Goal: Check status: Check status

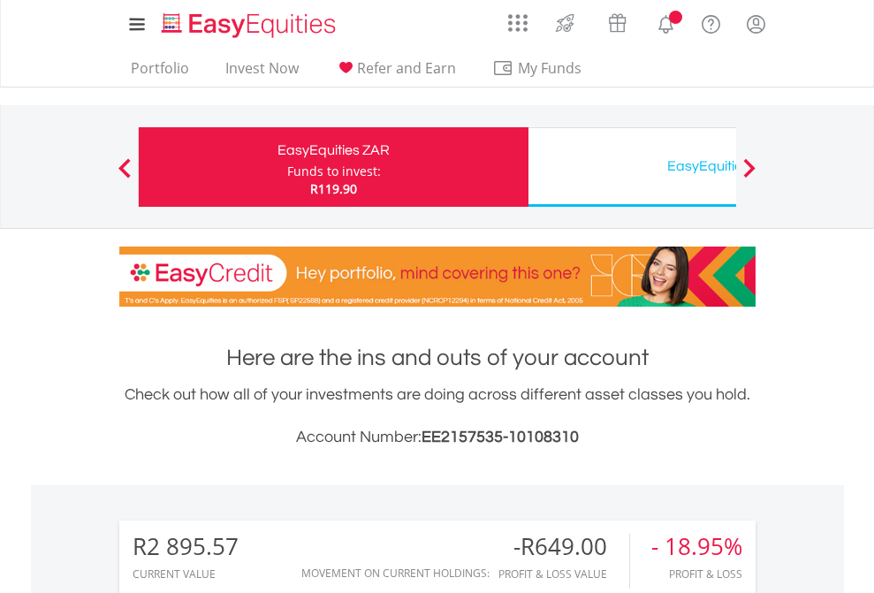
scroll to position [170, 277]
click at [287, 167] on div "Funds to invest:" at bounding box center [334, 172] width 94 height 18
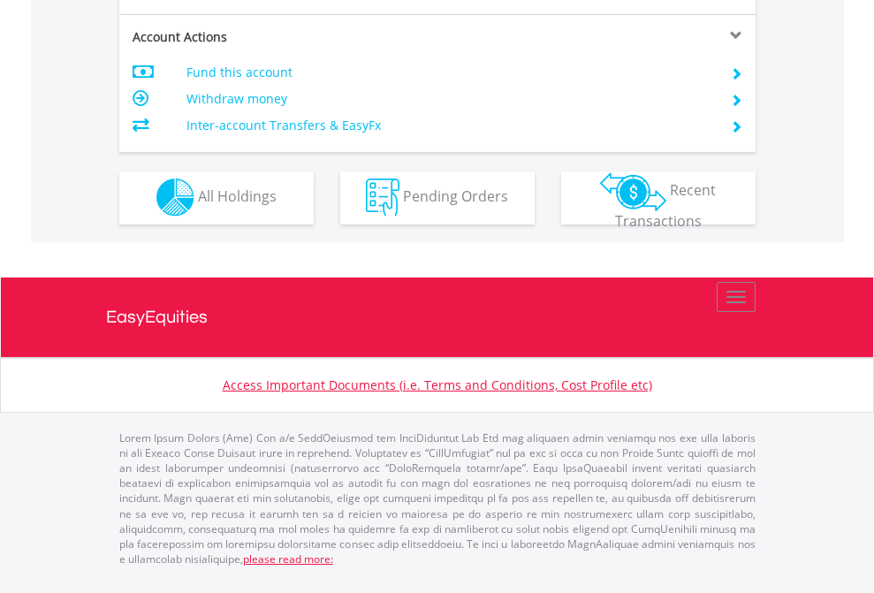
scroll to position [1652, 0]
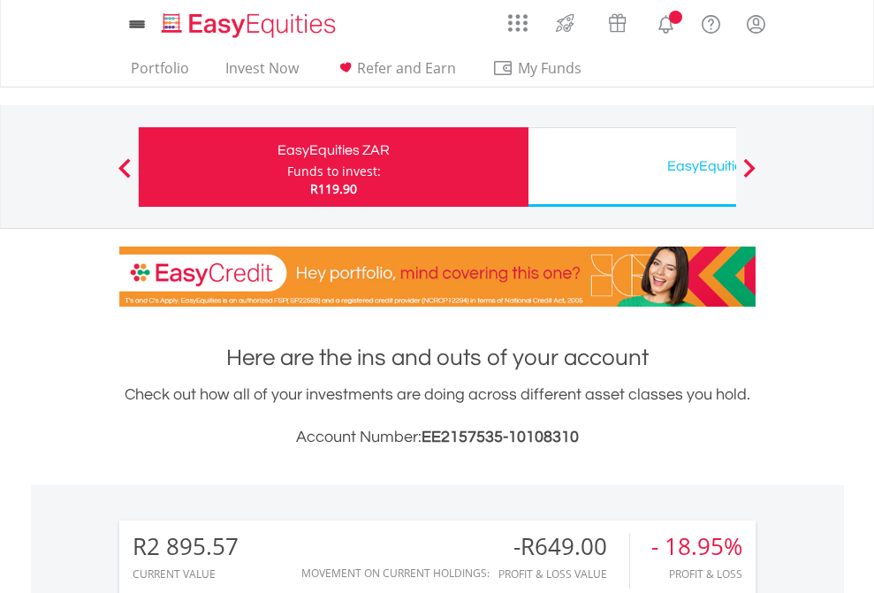
scroll to position [170, 277]
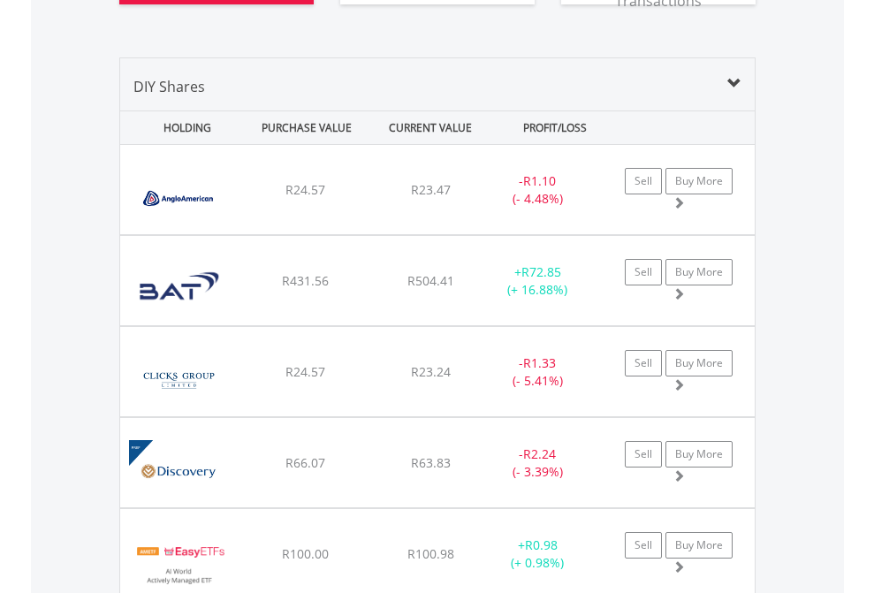
scroll to position [2000, 0]
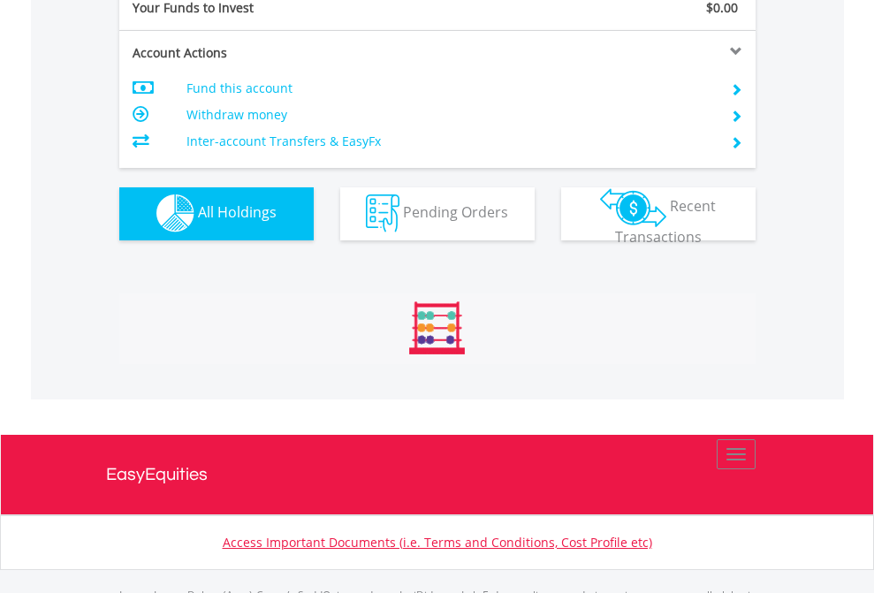
scroll to position [1749, 0]
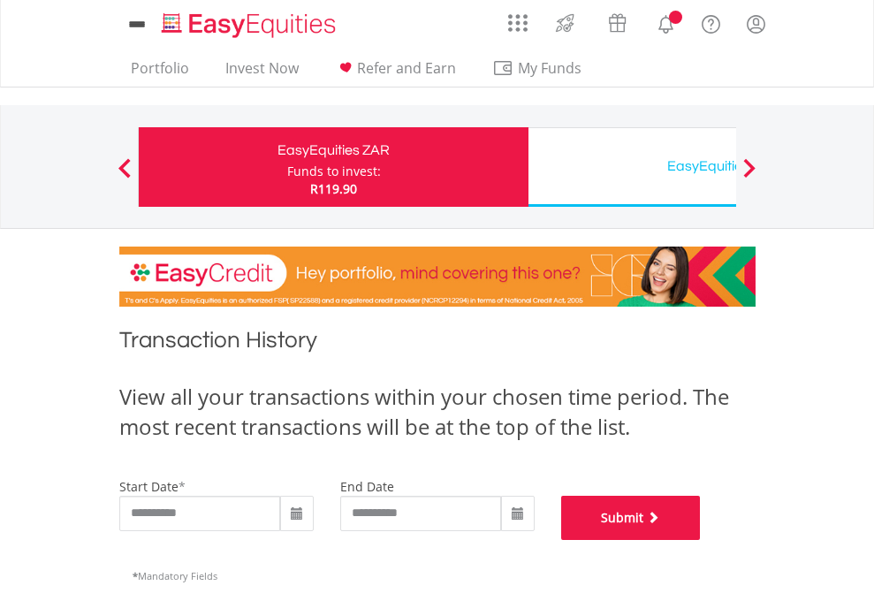
click at [701, 540] on button "Submit" at bounding box center [631, 518] width 140 height 44
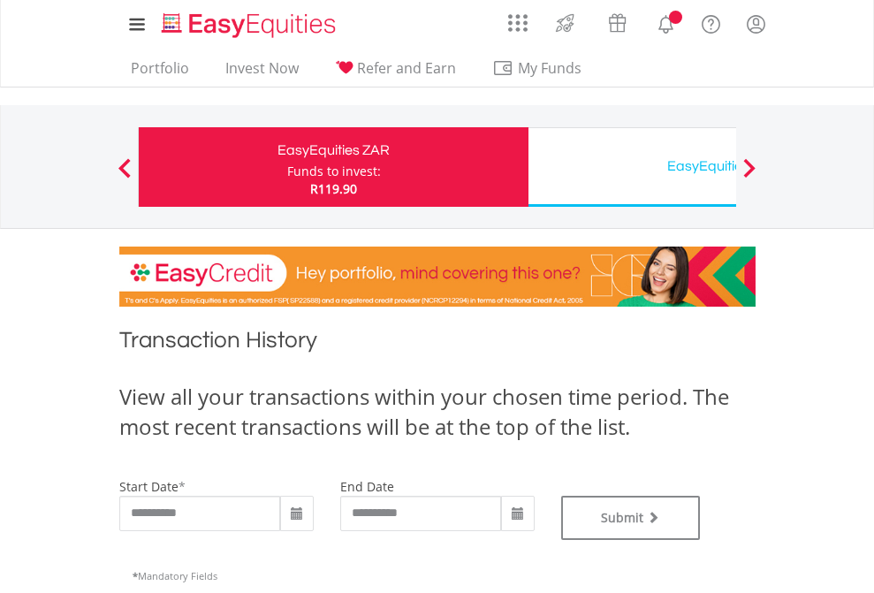
click at [632, 167] on div "EasyEquities USD" at bounding box center [723, 166] width 368 height 25
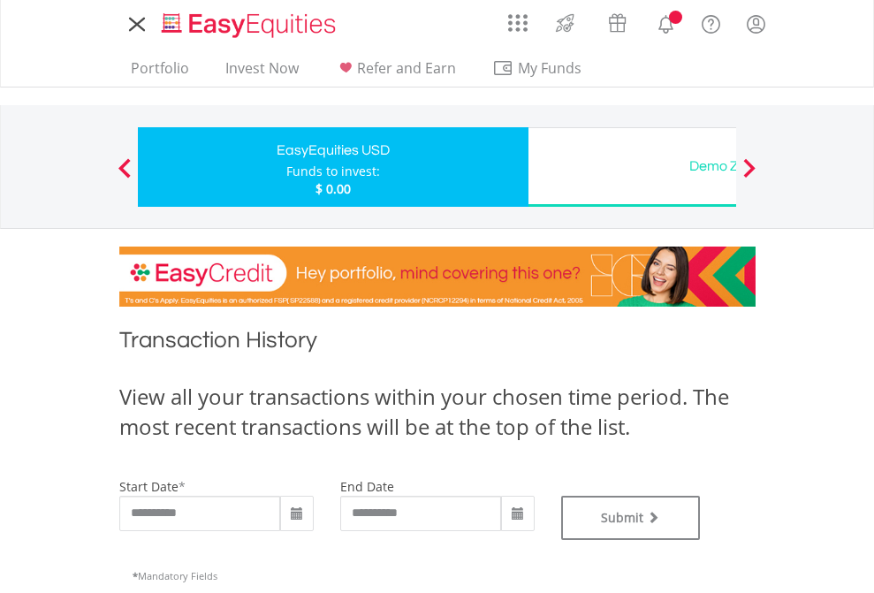
type input "**********"
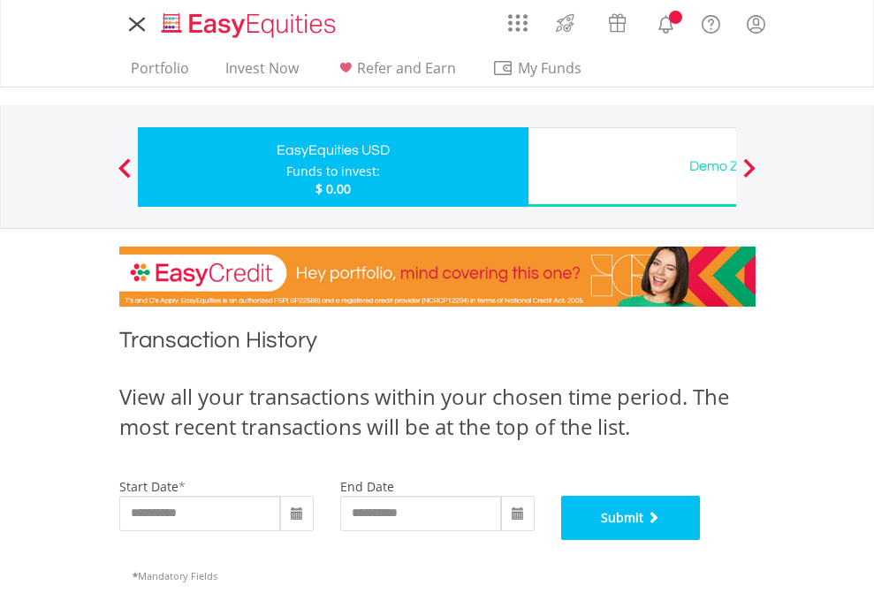
click at [701, 540] on button "Submit" at bounding box center [631, 518] width 140 height 44
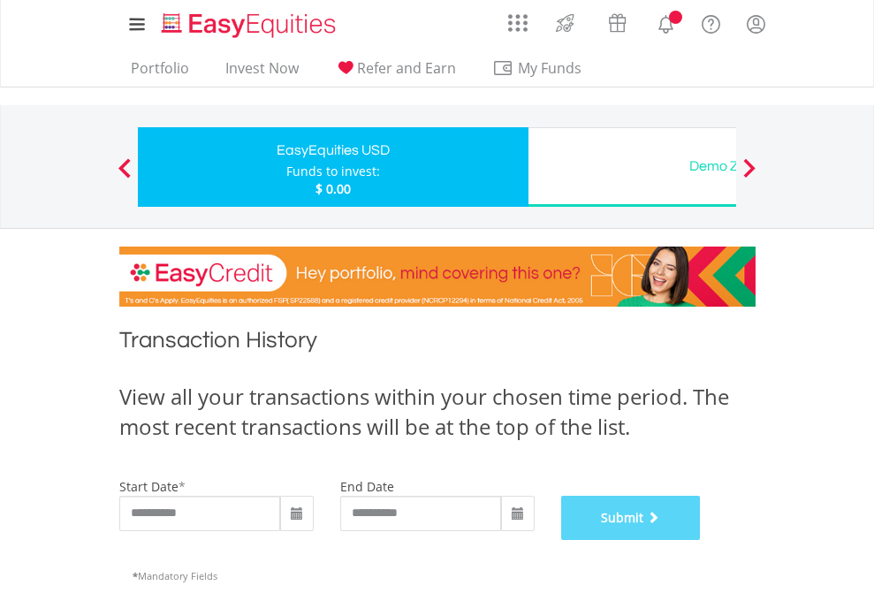
scroll to position [717, 0]
